Goal: Task Accomplishment & Management: Use online tool/utility

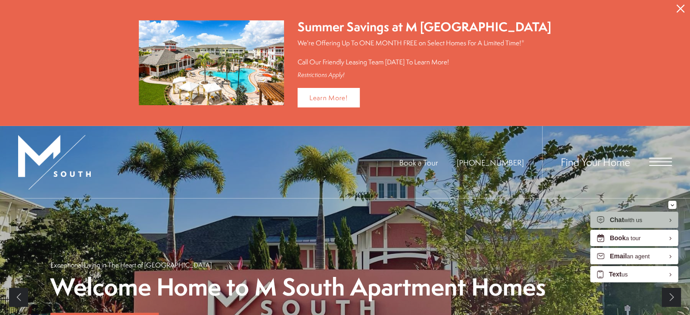
click at [680, 7] on icon "Close Alert" at bounding box center [680, 9] width 8 height 8
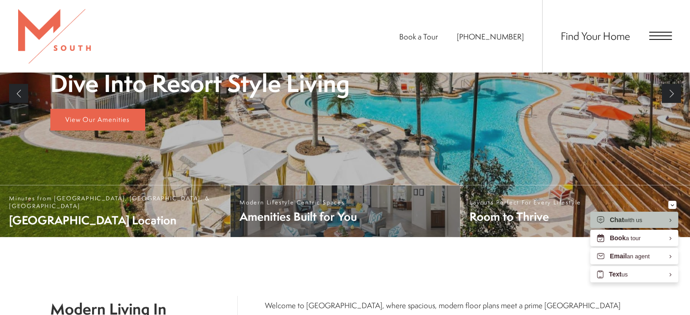
scroll to position [74, 0]
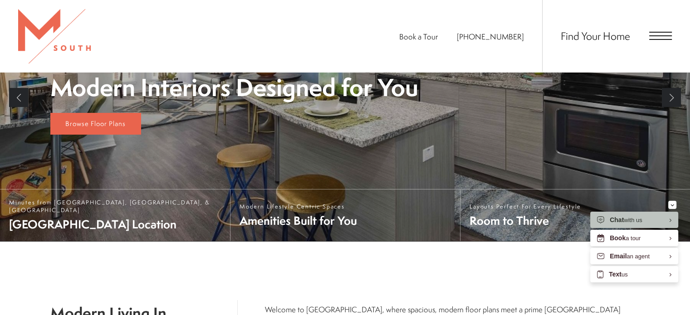
click at [611, 40] on span "Find Your Home" at bounding box center [595, 36] width 69 height 15
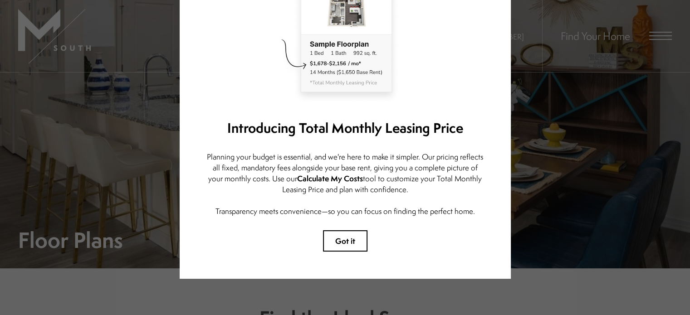
scroll to position [103, 0]
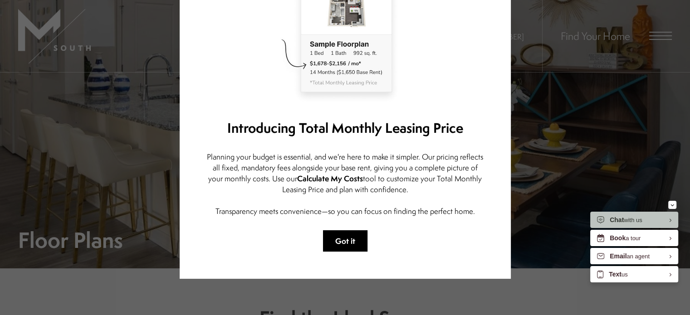
click at [357, 230] on button "Got it" at bounding box center [345, 240] width 44 height 21
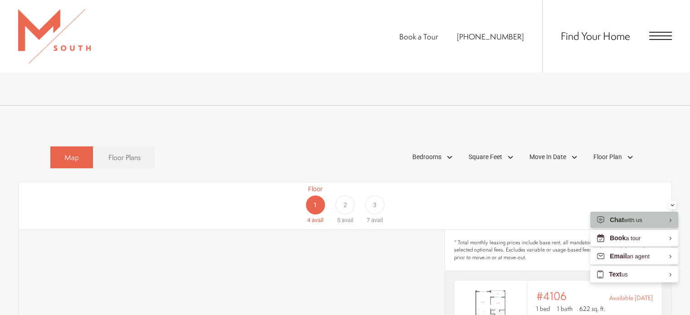
scroll to position [473, 0]
click at [365, 195] on div "Floor 3 7 avail" at bounding box center [374, 205] width 29 height 40
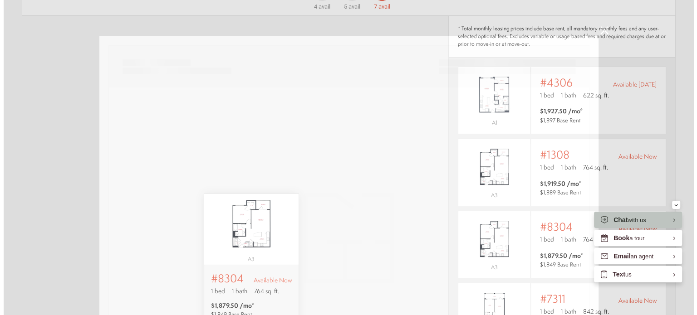
scroll to position [0, 0]
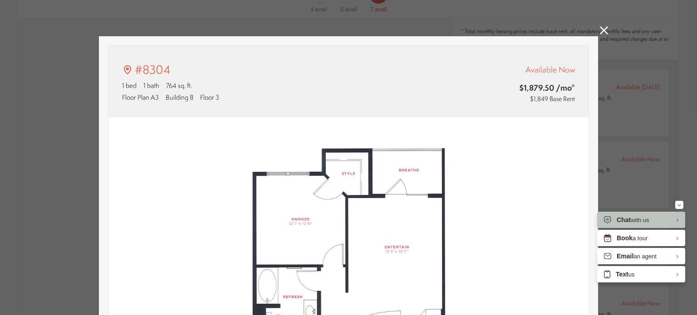
type input "**********"
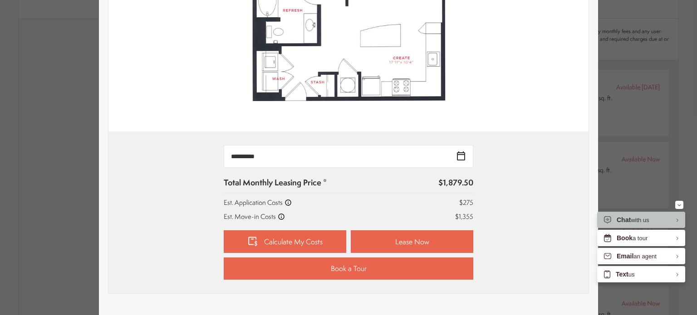
scroll to position [290, 0]
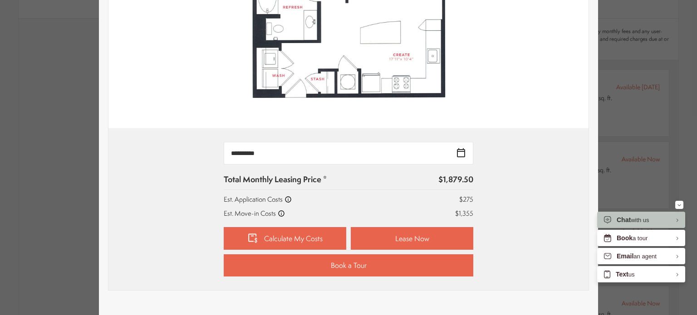
click at [278, 212] on icon at bounding box center [281, 213] width 7 height 7
click at [278, 234] on link "Calculate My Costs" at bounding box center [285, 238] width 122 height 23
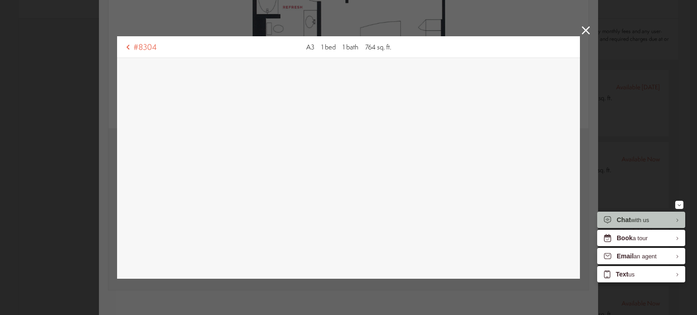
click at [584, 31] on icon at bounding box center [585, 30] width 8 height 8
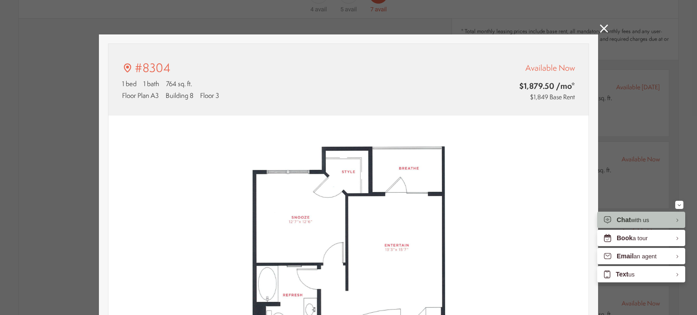
scroll to position [0, 0]
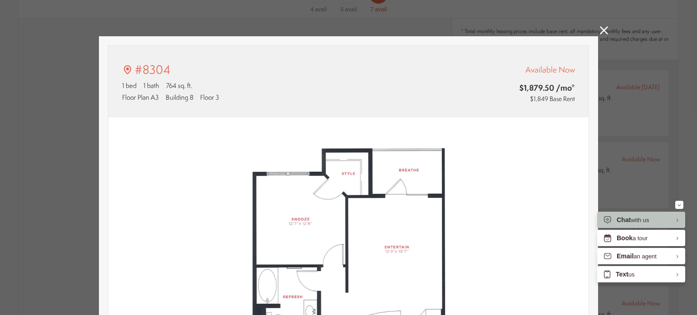
click at [602, 31] on icon at bounding box center [604, 30] width 8 height 8
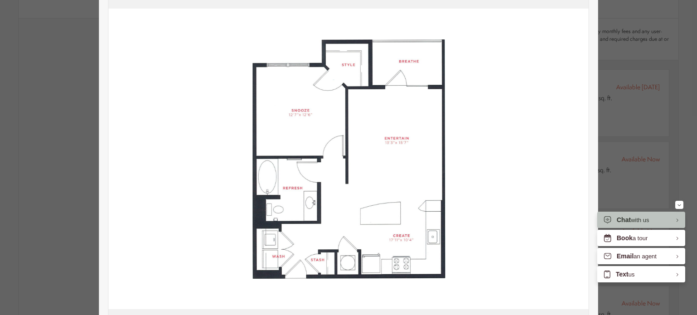
scroll to position [100, 0]
